Goal: Find specific page/section: Find specific page/section

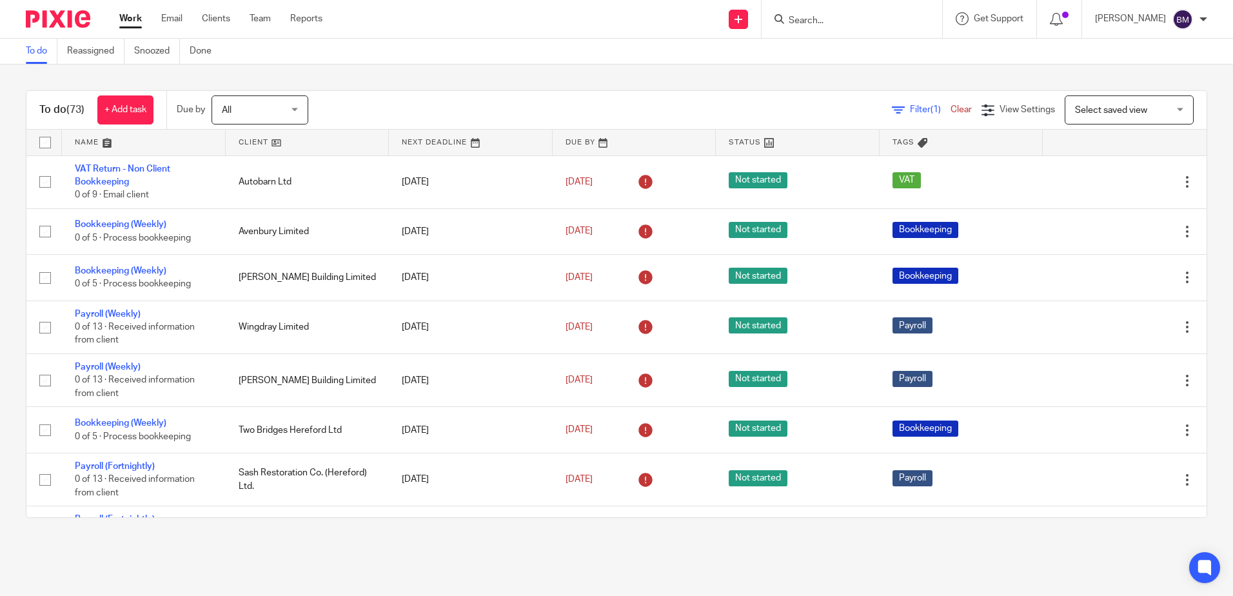
click at [839, 21] on input "Search" at bounding box center [846, 21] width 116 height 12
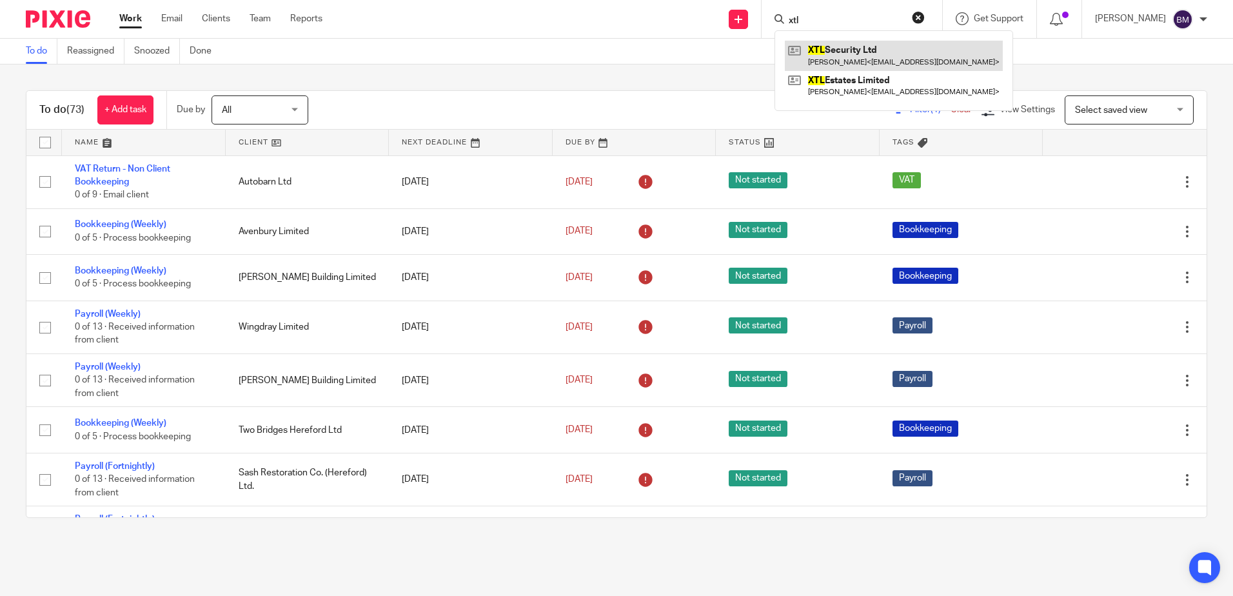
type input "xtl"
click at [870, 56] on link at bounding box center [894, 56] width 218 height 30
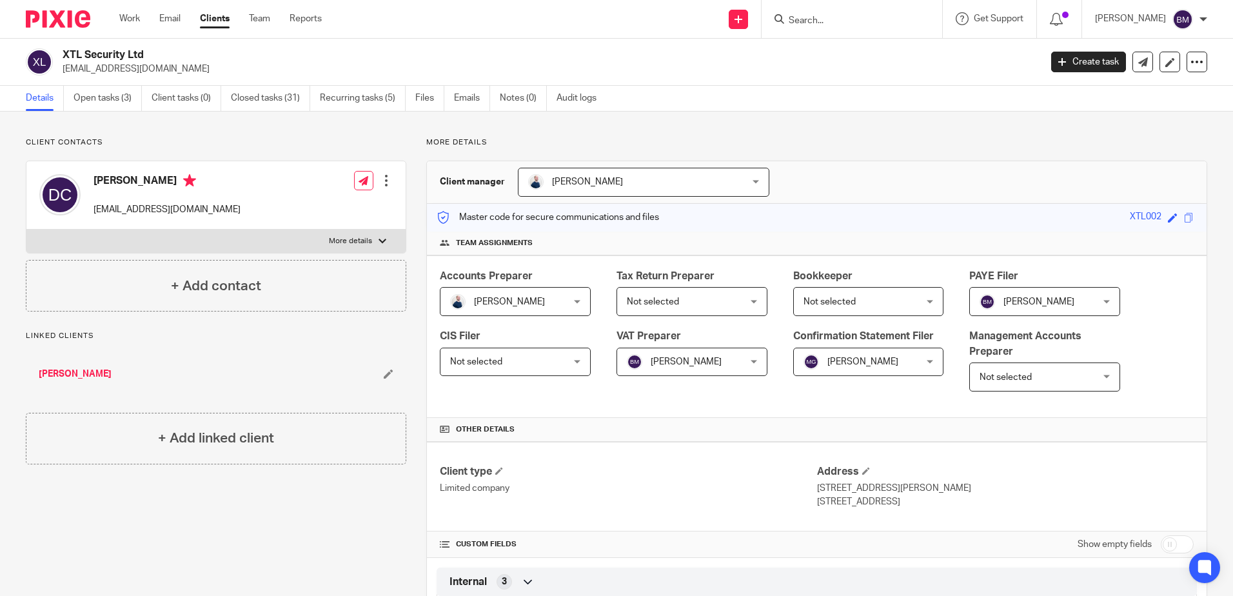
click at [830, 23] on input "Search" at bounding box center [846, 21] width 116 height 12
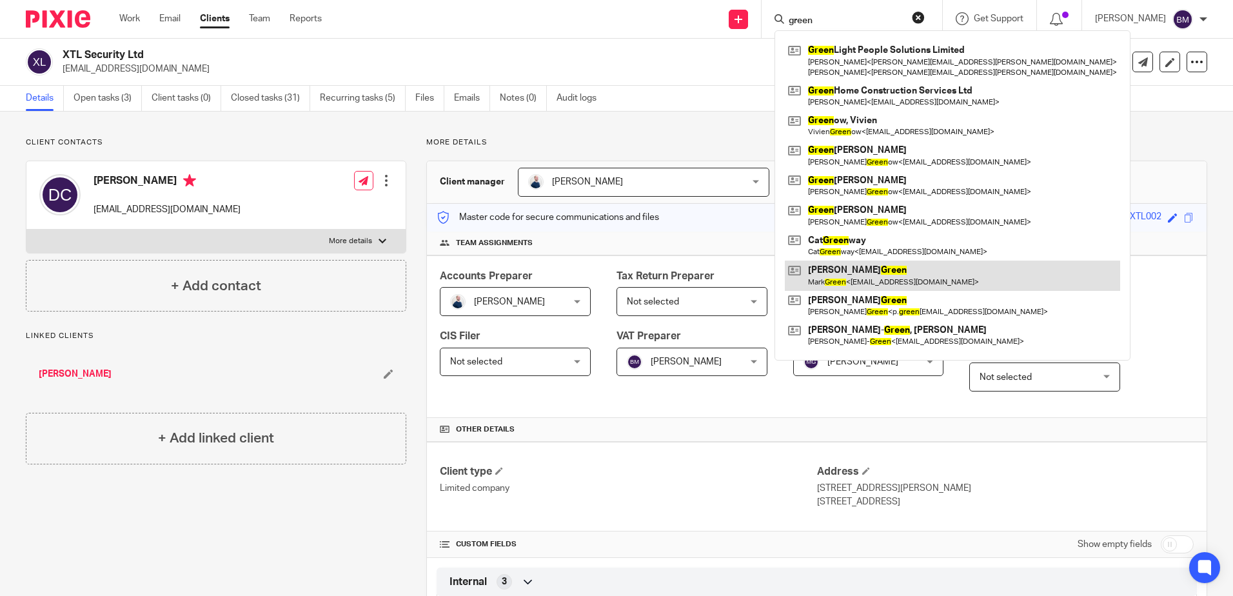
type input "green"
click at [896, 277] on link at bounding box center [952, 276] width 335 height 30
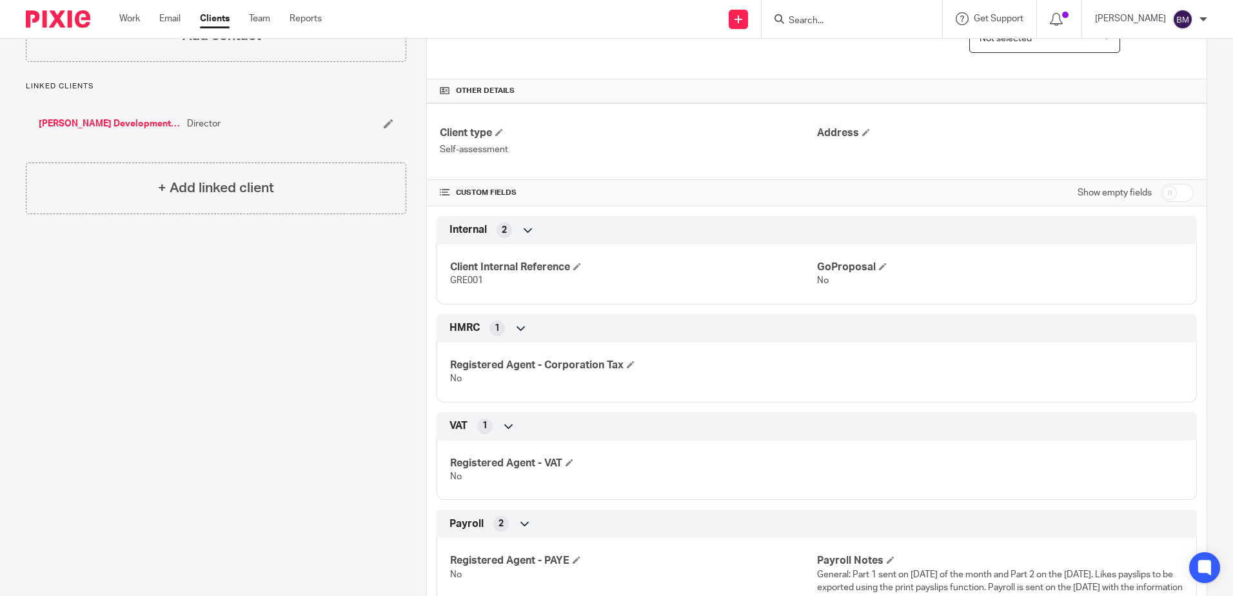
scroll to position [507, 0]
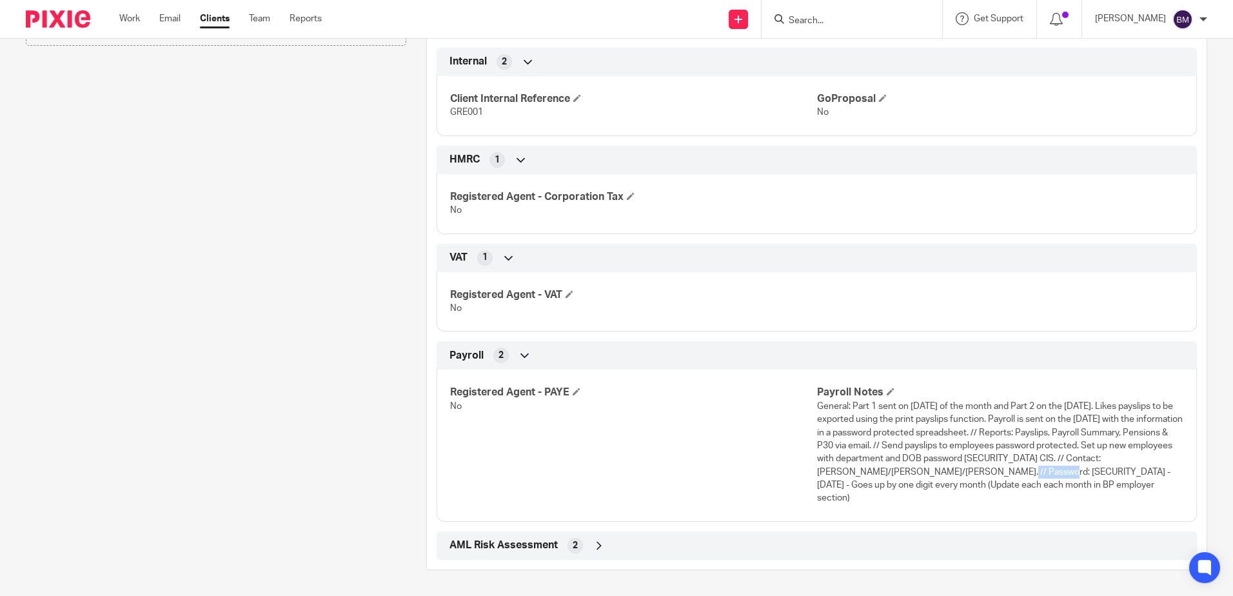
drag, startPoint x: 1101, startPoint y: 474, endPoint x: 1050, endPoint y: 472, distance: 50.4
click at [1050, 472] on span "General: Part 1 sent on last Wednesday of the month and Part 2 on the Thursday.…" at bounding box center [1000, 452] width 366 height 101
click at [1076, 475] on span "General: Part 1 sent on last Wednesday of the month and Part 2 on the Thursday.…" at bounding box center [1000, 452] width 366 height 101
click at [1076, 471] on span "General: Part 1 sent on last Wednesday of the month and Part 2 on the Thursday.…" at bounding box center [1000, 452] width 366 height 101
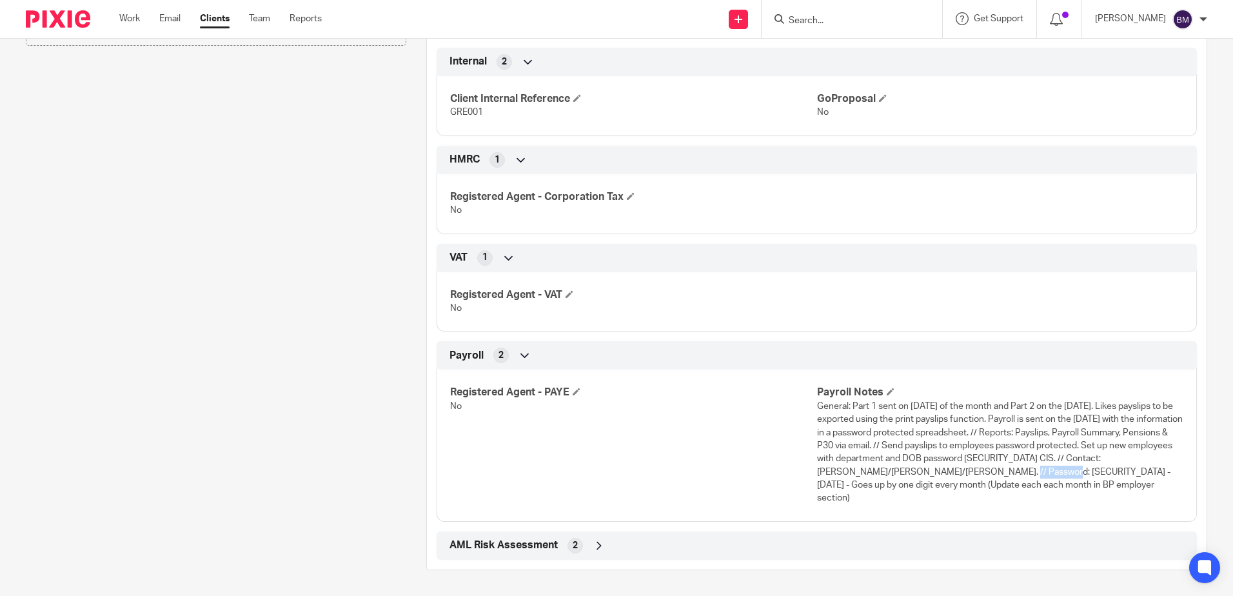
copy span "Pa7FMG211"
